Goal: Transaction & Acquisition: Purchase product/service

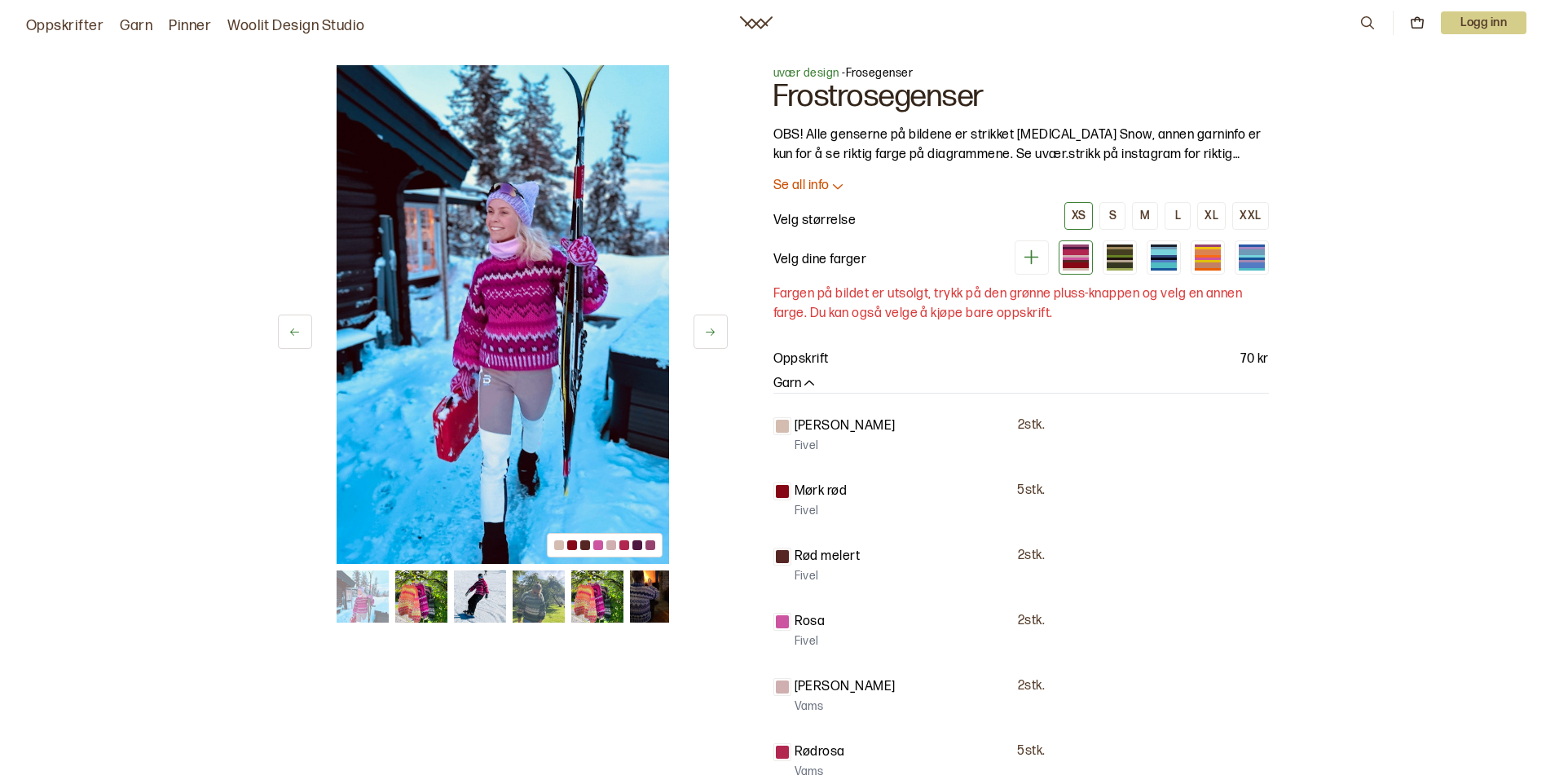
scroll to position [81, 0]
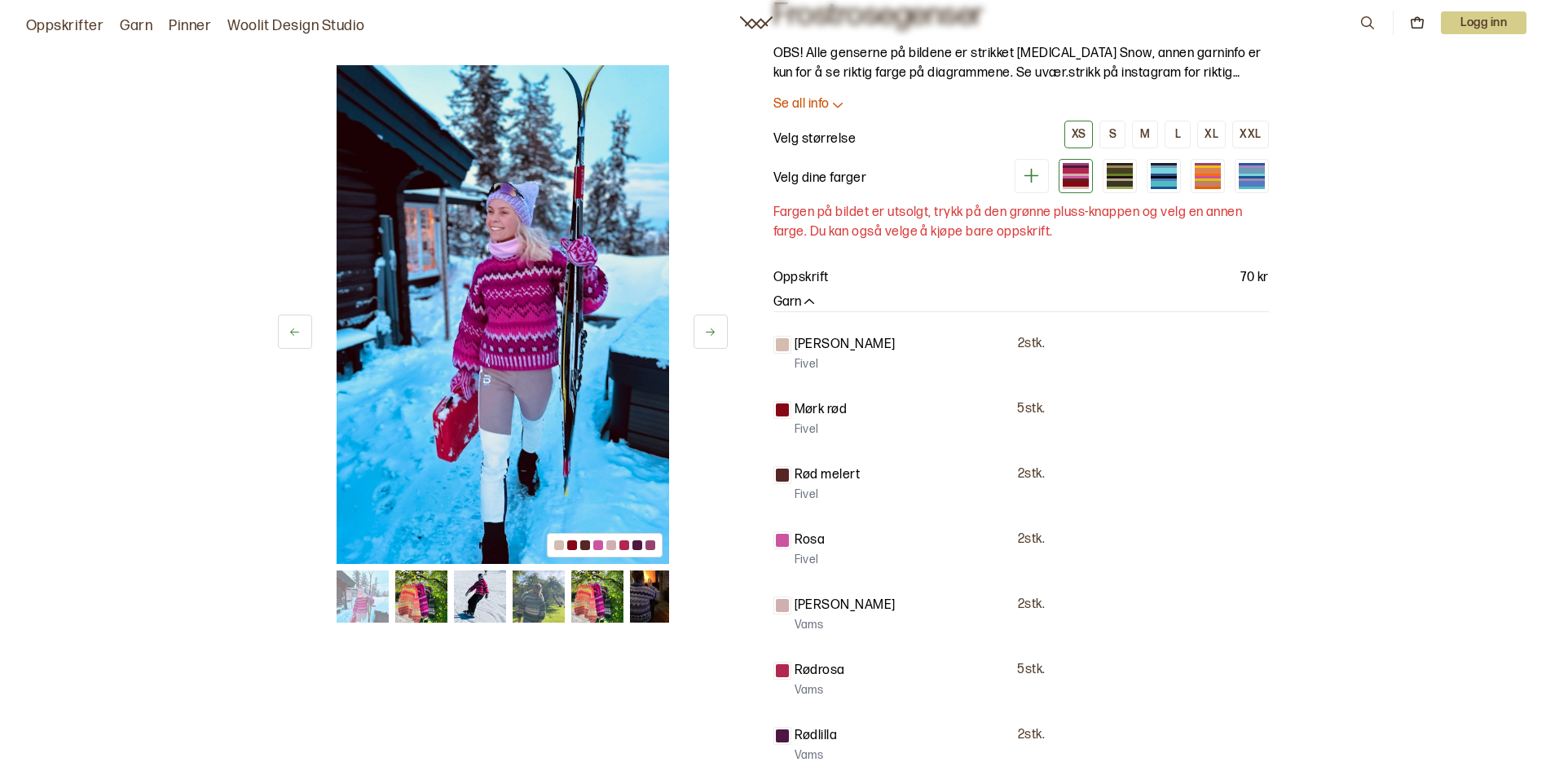
click at [425, 590] on img at bounding box center [421, 597] width 52 height 52
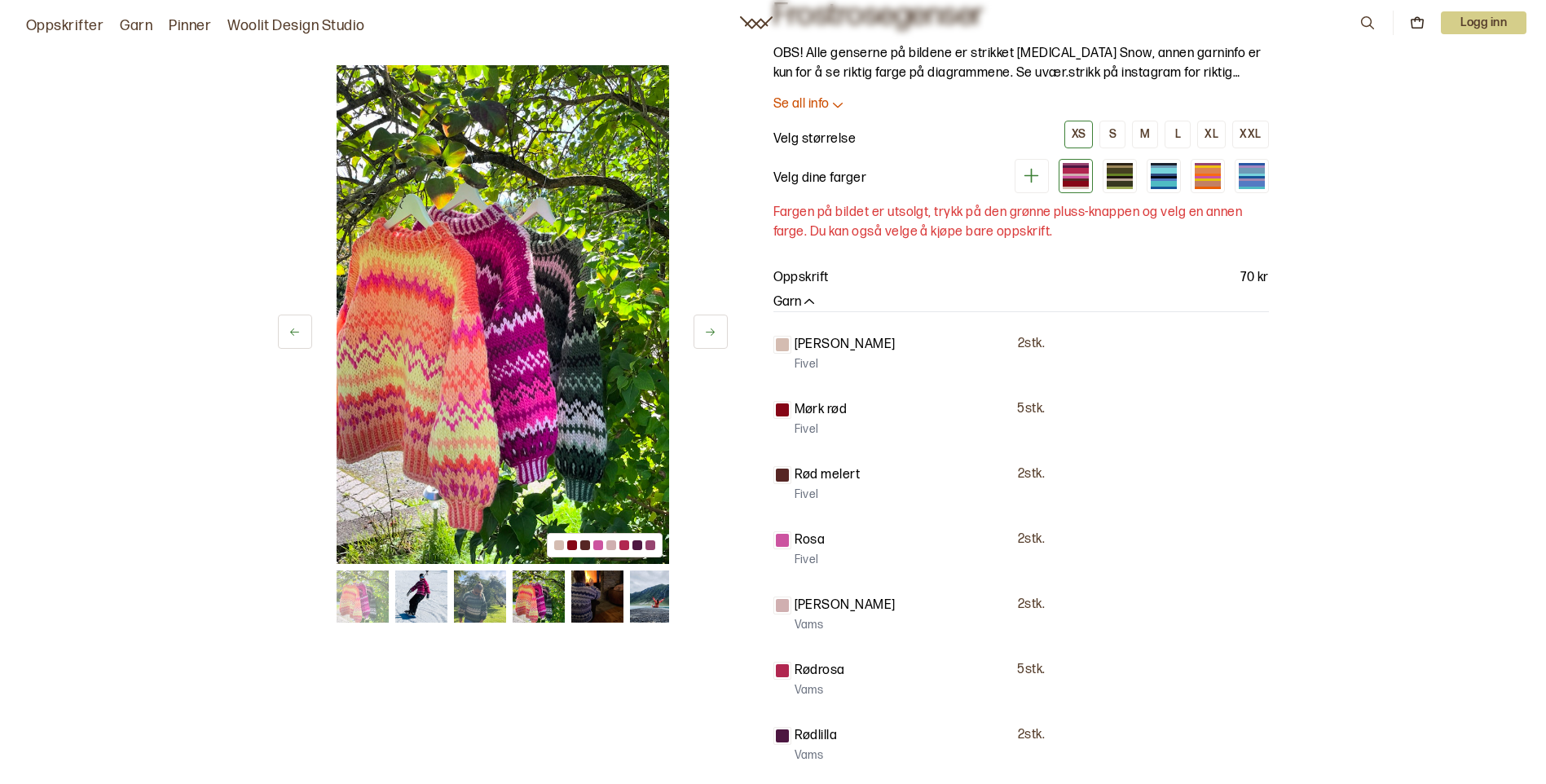
click at [478, 597] on img at bounding box center [479, 597] width 52 height 52
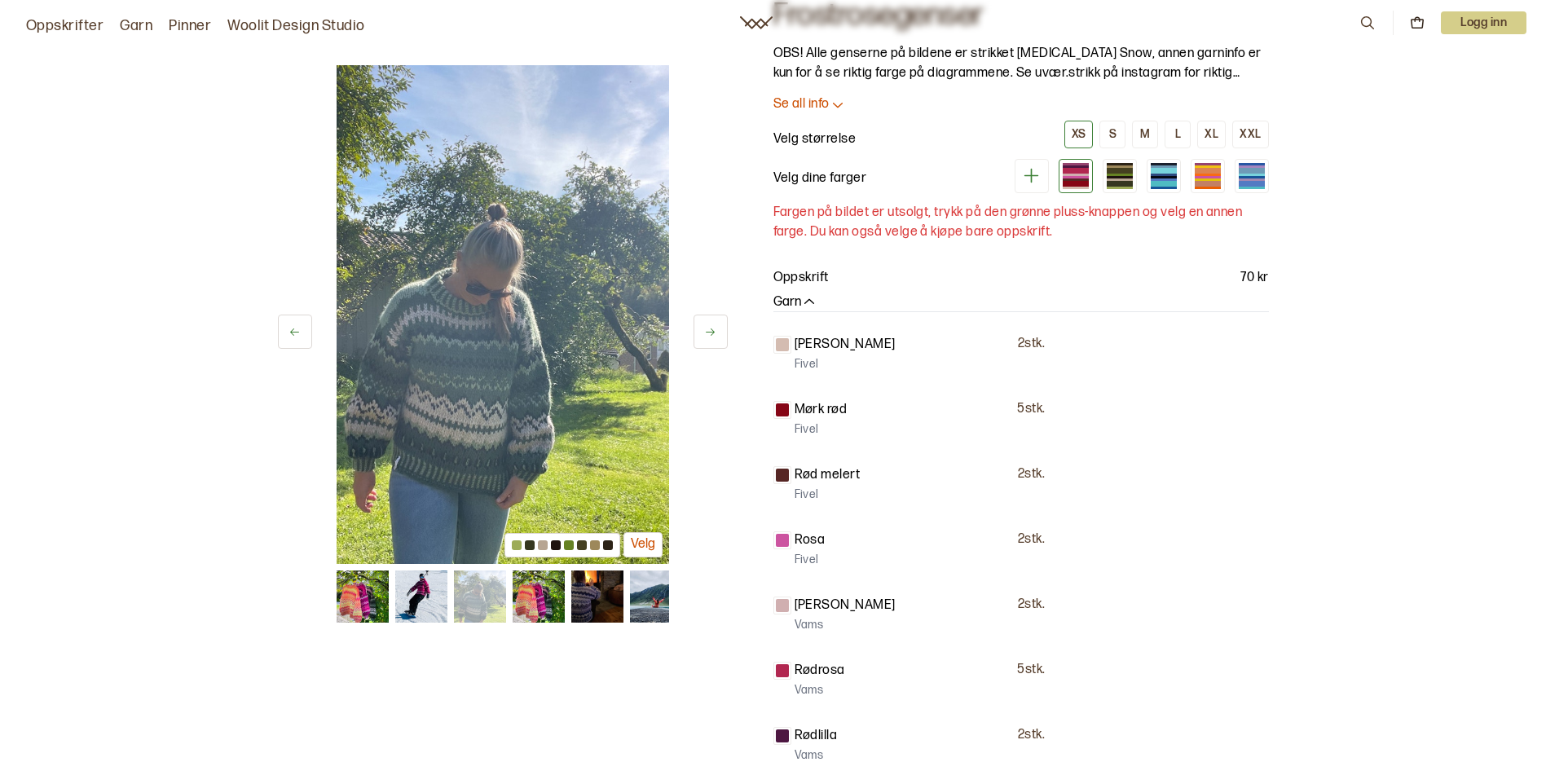
click at [527, 600] on img at bounding box center [538, 597] width 52 height 52
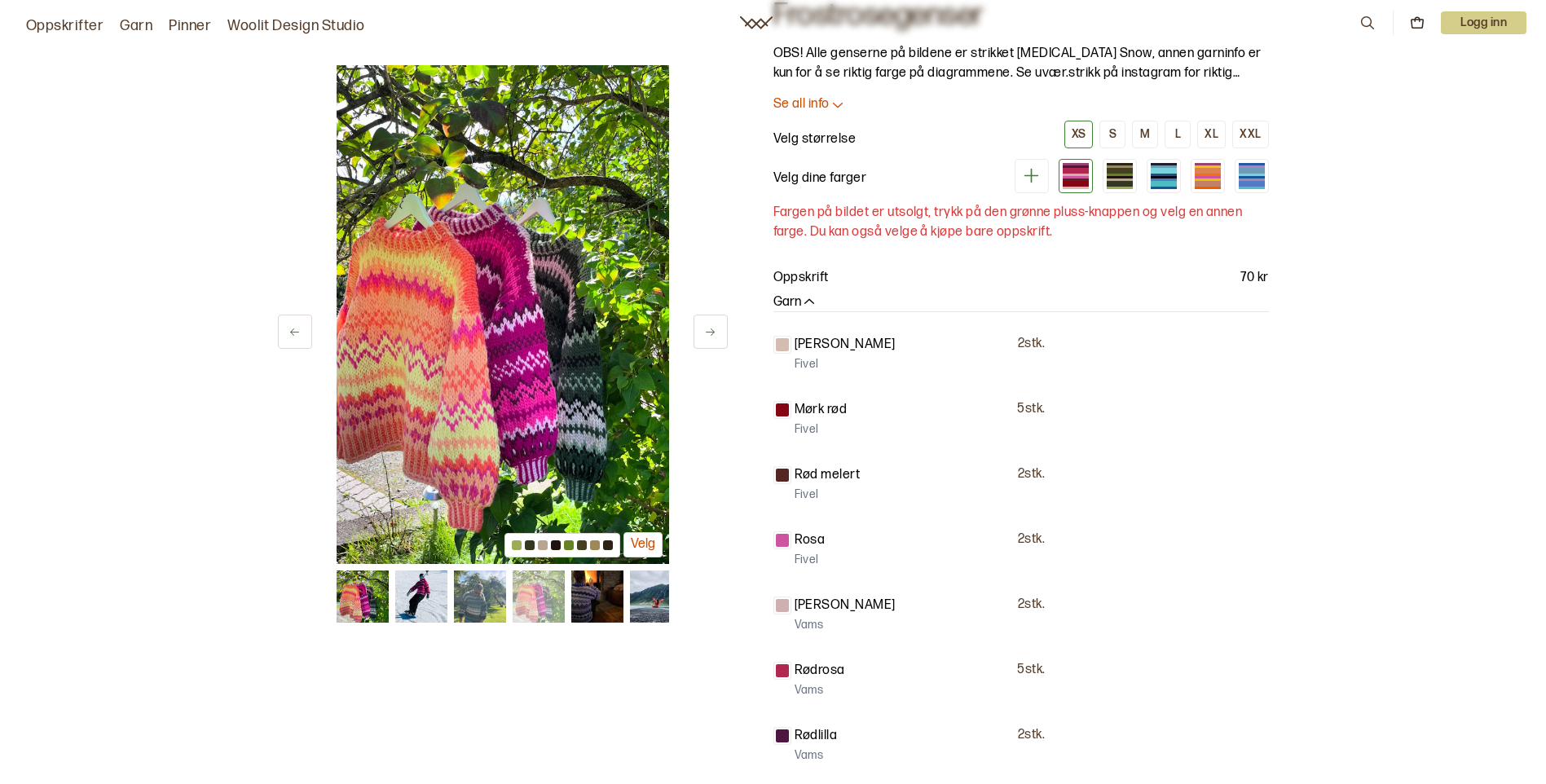
click at [589, 604] on img at bounding box center [597, 597] width 52 height 52
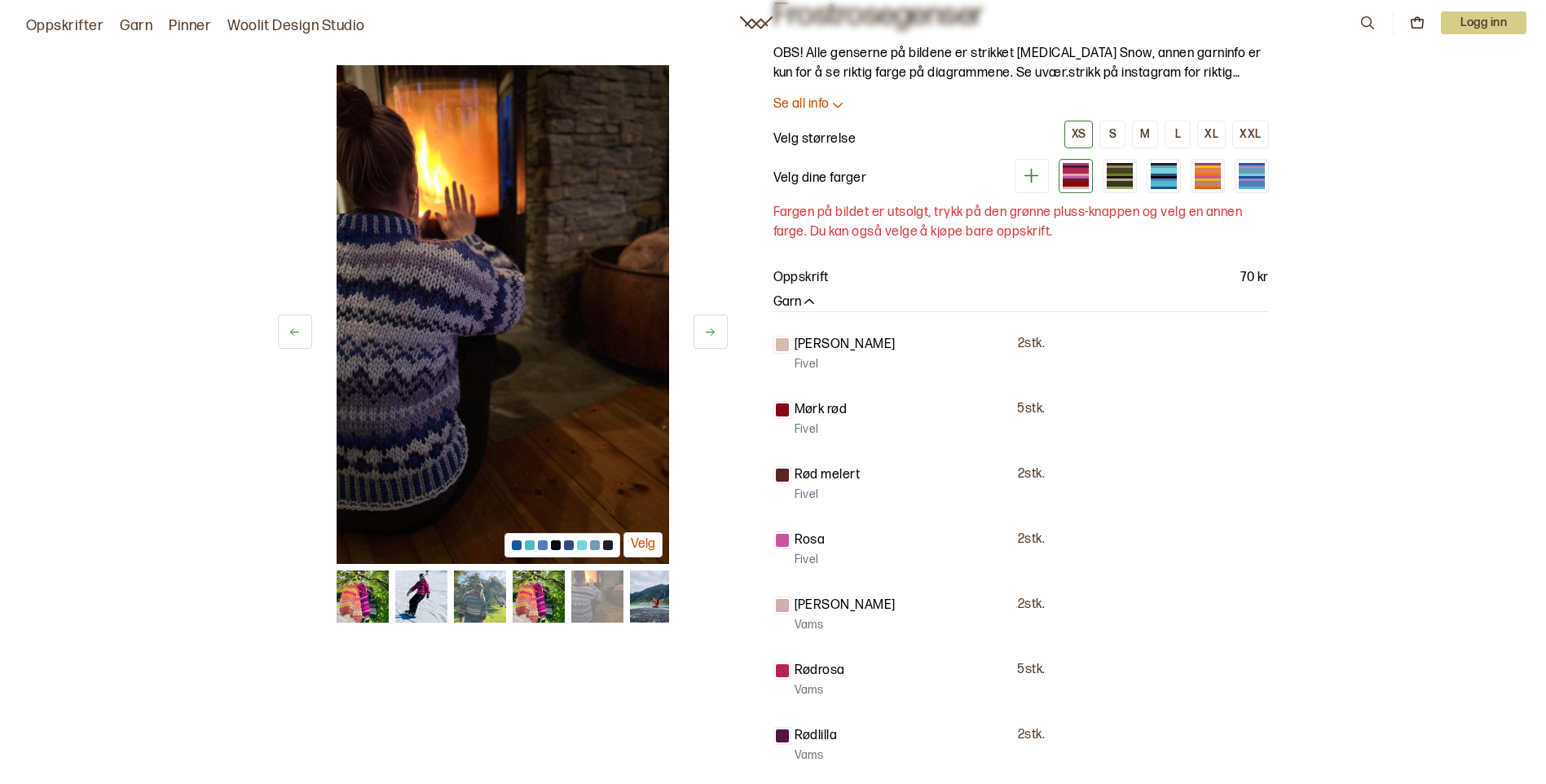
click at [657, 606] on img at bounding box center [655, 597] width 52 height 52
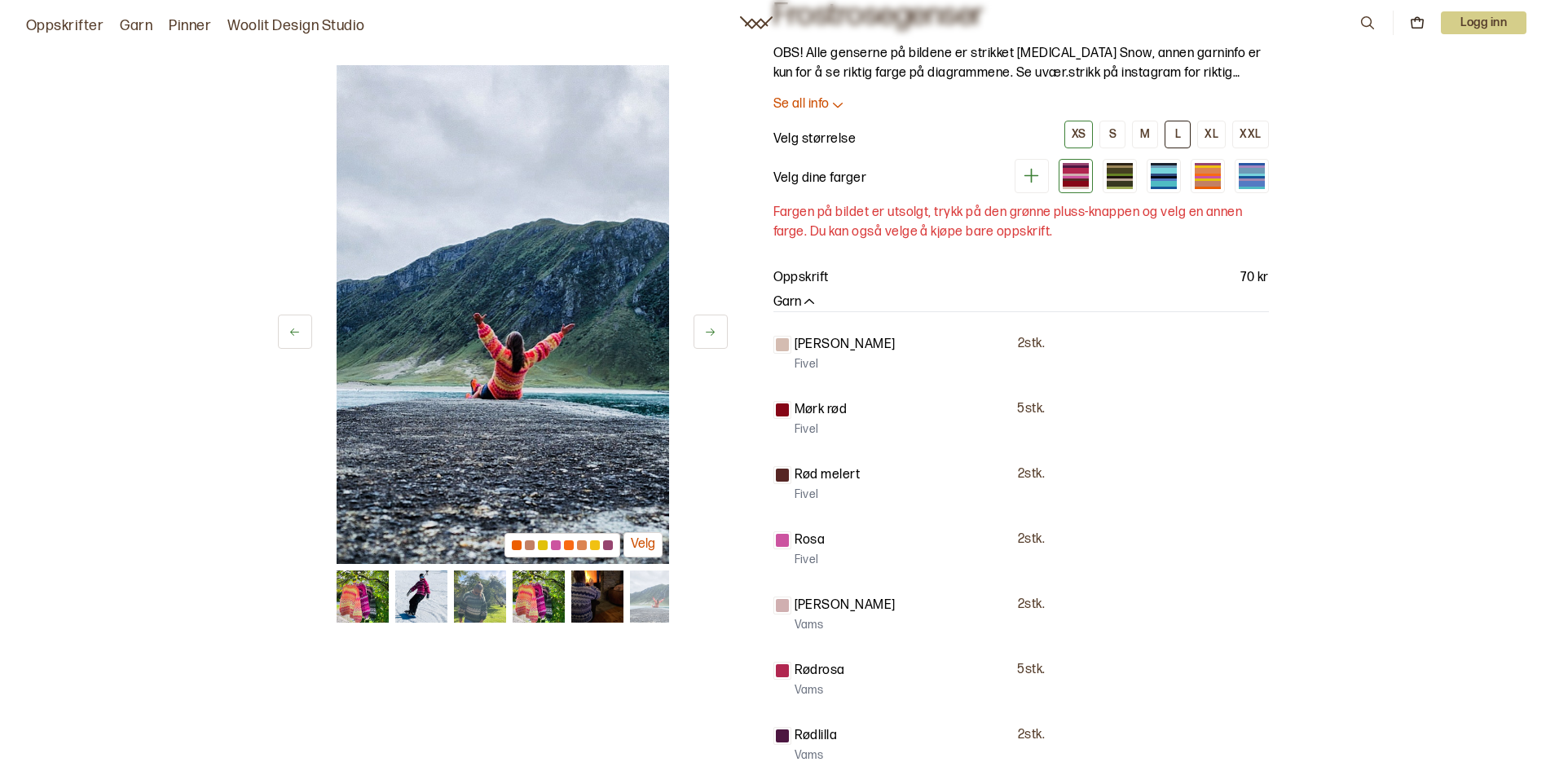
click at [1175, 138] on button "L" at bounding box center [1178, 134] width 26 height 27
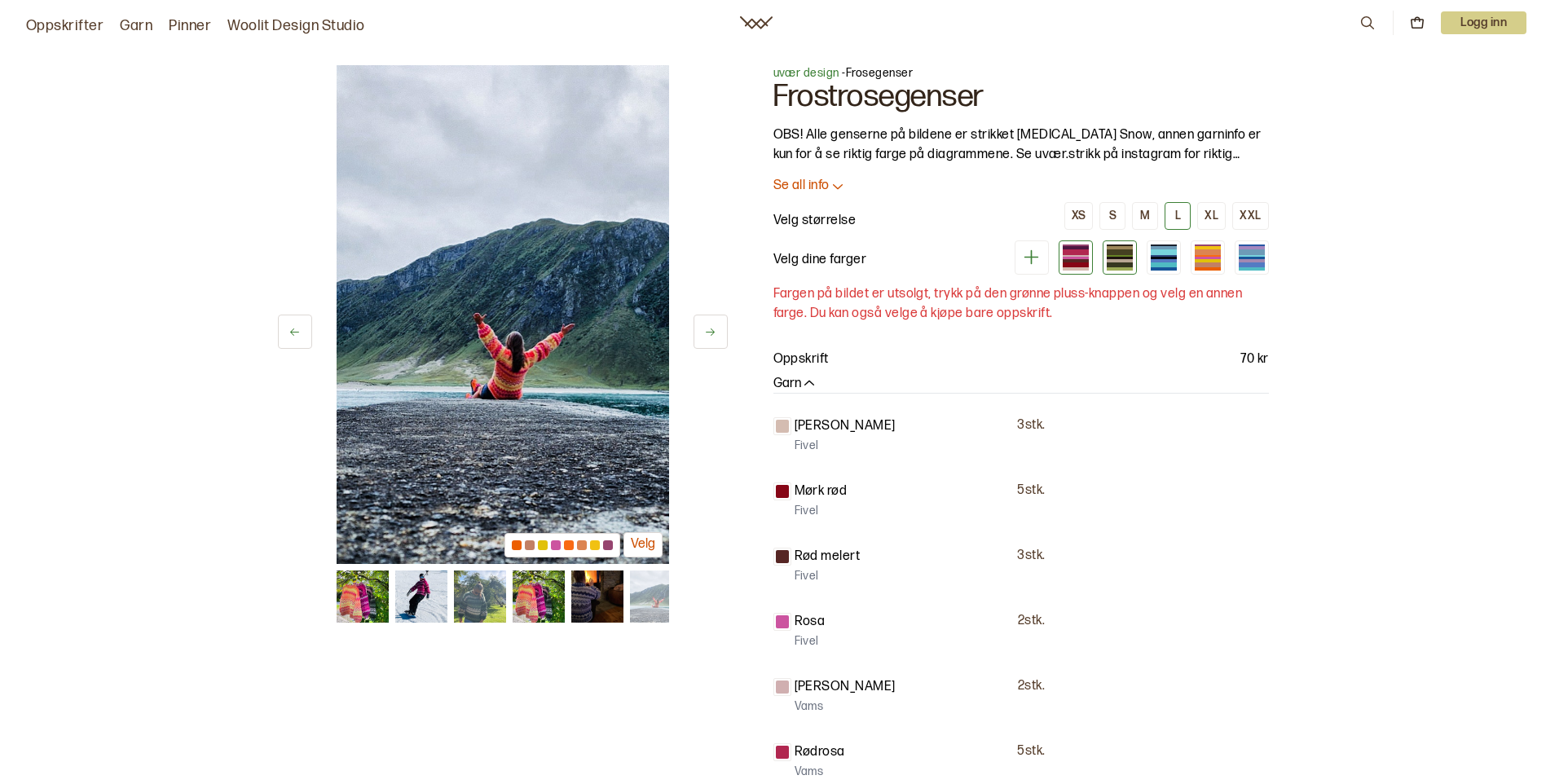
click at [1117, 264] on div at bounding box center [1120, 265] width 26 height 5
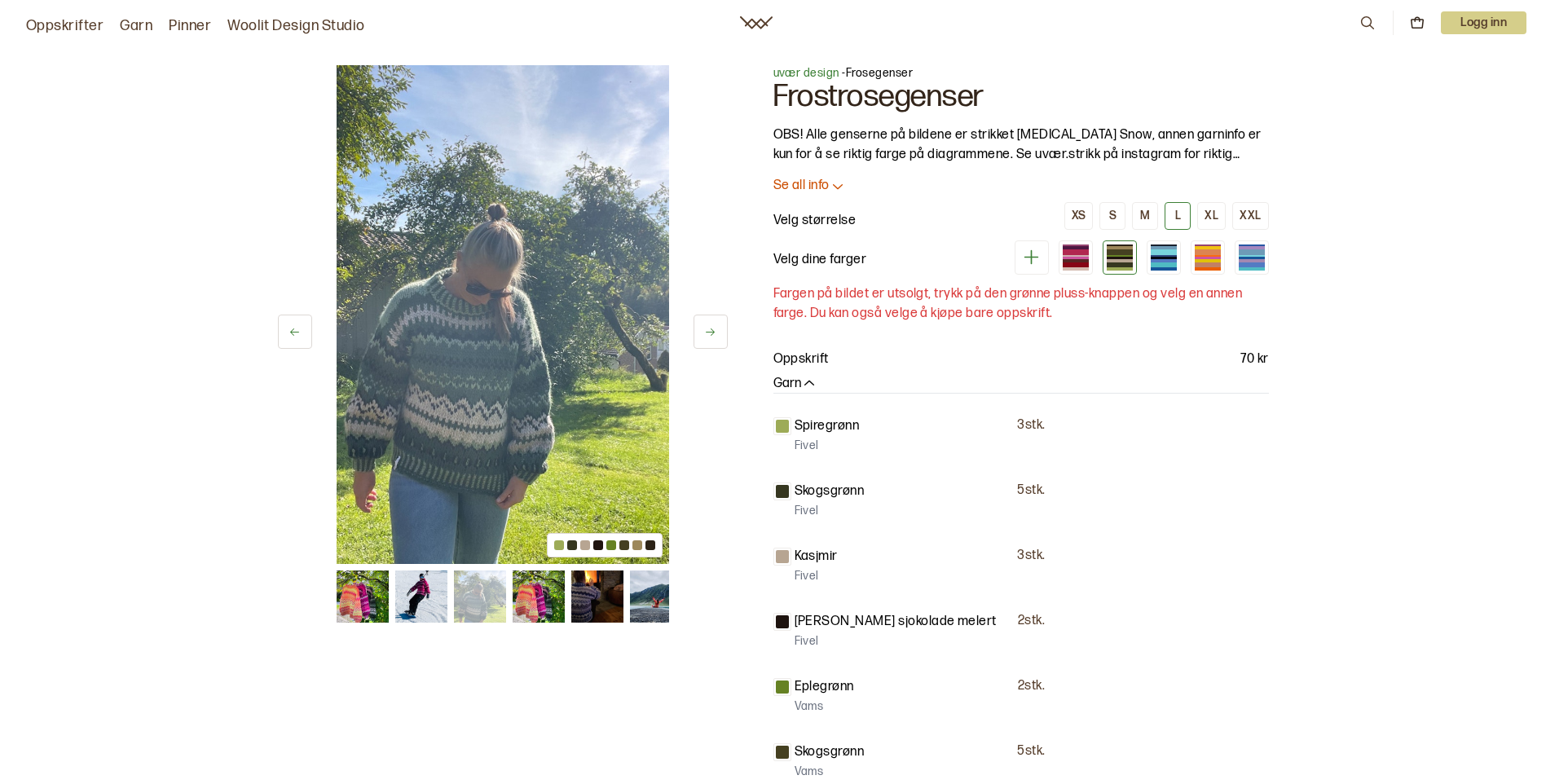
click at [822, 294] on p "Fargen på bildet er utsolgt, trykk på den grønne pluss-knappen og velg en annen…" at bounding box center [1021, 304] width 496 height 39
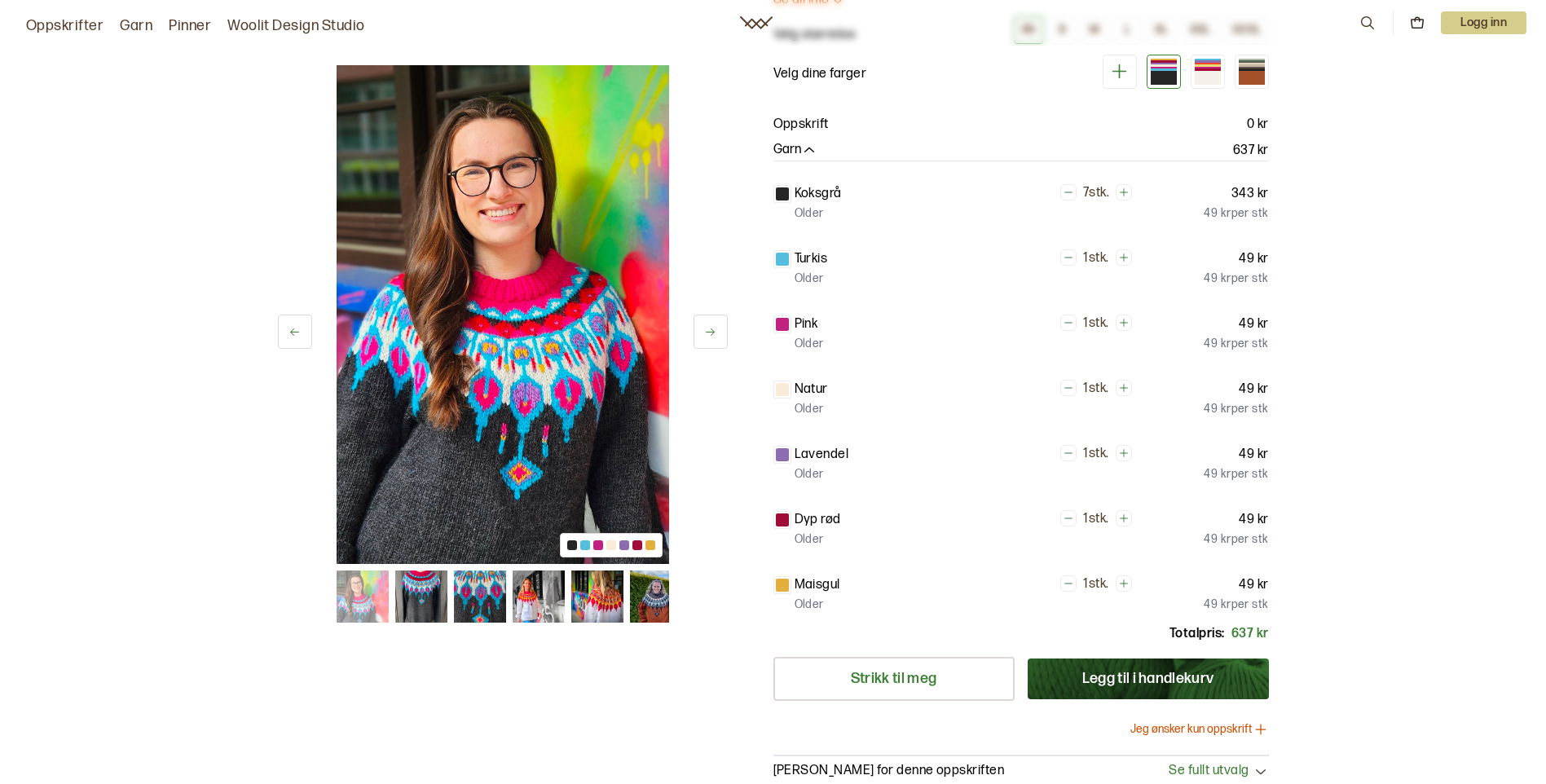
scroll to position [245, 0]
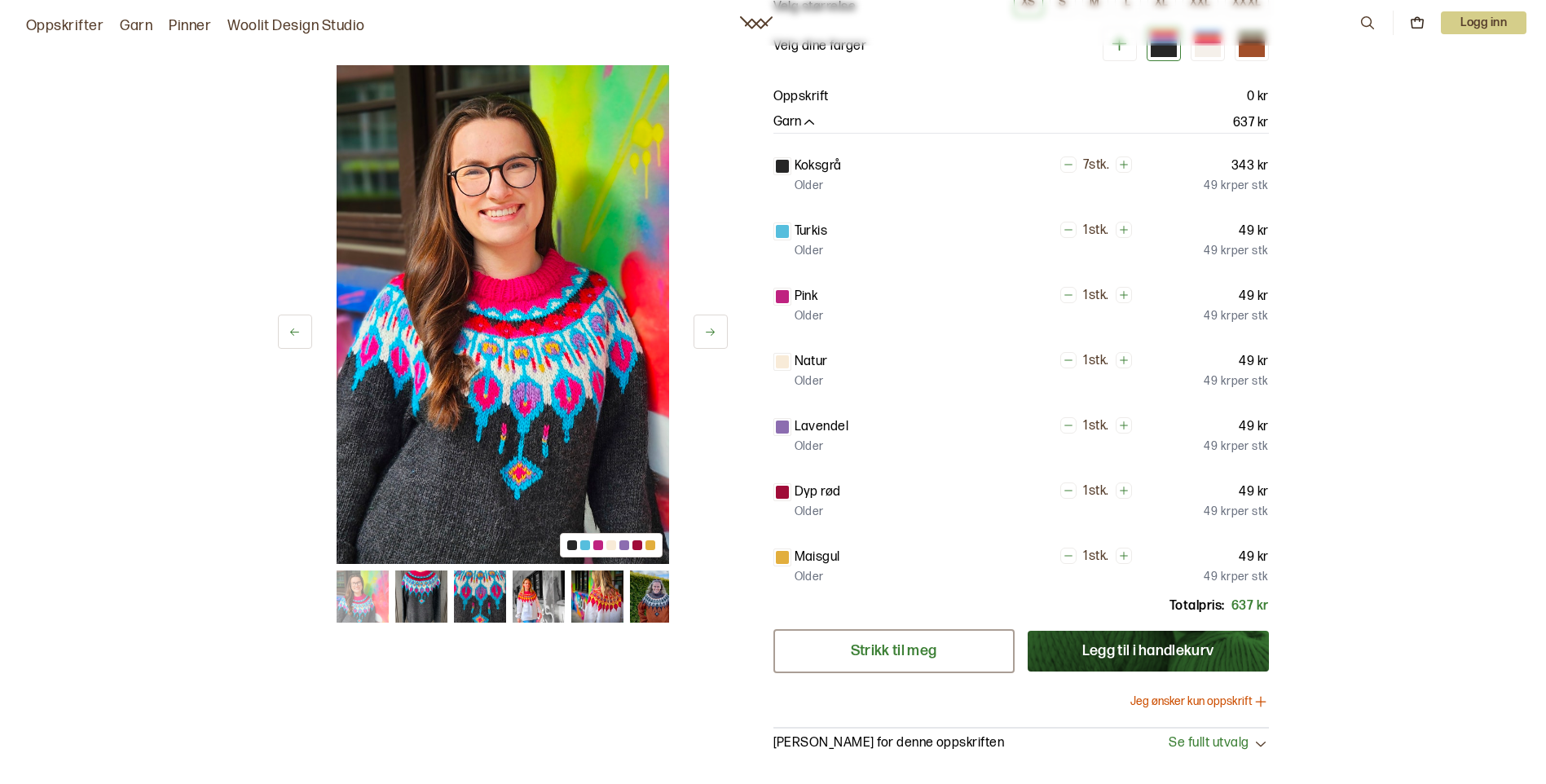
click at [851, 651] on link "Strikk til meg" at bounding box center [895, 650] width 241 height 44
